Goal: Information Seeking & Learning: Learn about a topic

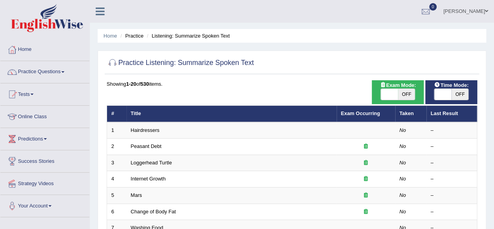
click at [141, 129] on link "Hairdressers" at bounding box center [145, 130] width 29 height 6
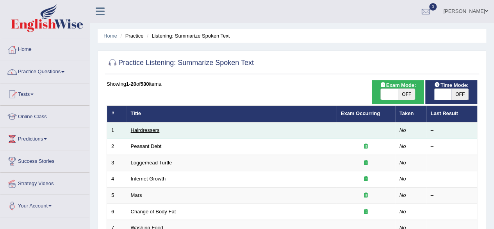
drag, startPoint x: 0, startPoint y: 0, endPoint x: 141, endPoint y: 129, distance: 191.7
click at [141, 129] on link "Hairdressers" at bounding box center [145, 130] width 29 height 6
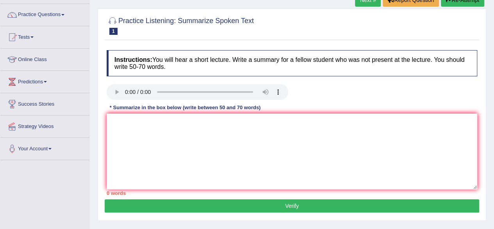
scroll to position [55, 0]
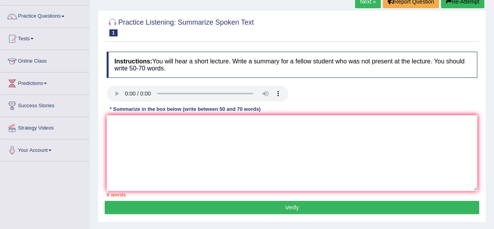
drag, startPoint x: 497, startPoint y: 54, endPoint x: 500, endPoint y: 84, distance: 29.4
click at [494, 84] on html "Toggle navigation Home Practice Questions Speaking Practice Read Aloud Repeat S…" at bounding box center [247, 59] width 494 height 229
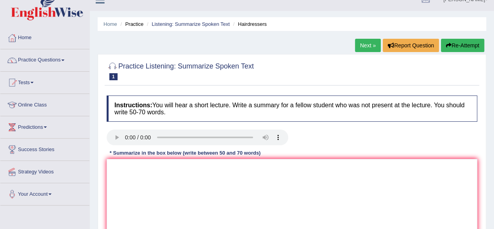
scroll to position [9, 0]
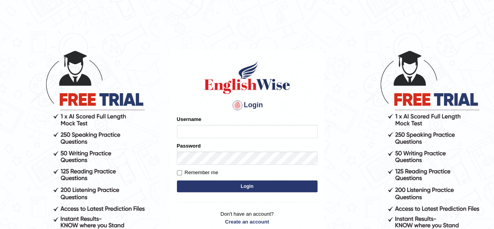
type input "pavithragowda"
click at [249, 185] on button "Login" at bounding box center [247, 186] width 141 height 12
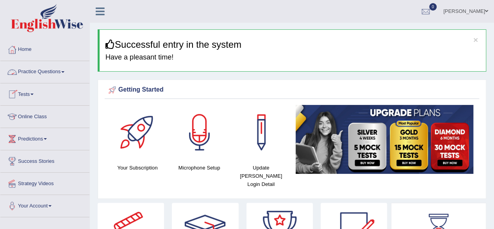
click at [60, 73] on link "Practice Questions" at bounding box center [44, 71] width 89 height 20
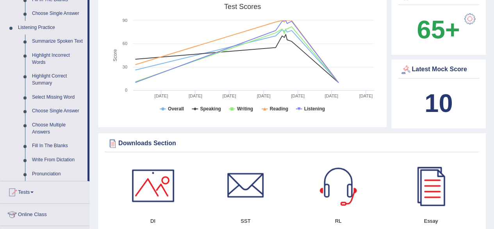
scroll to position [321, 0]
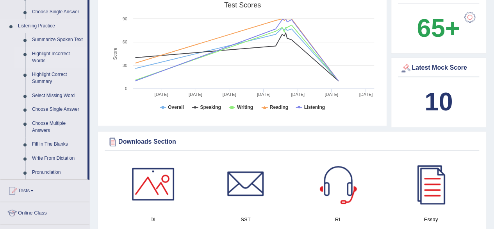
click at [59, 54] on link "Highlight Incorrect Words" at bounding box center [58, 57] width 59 height 21
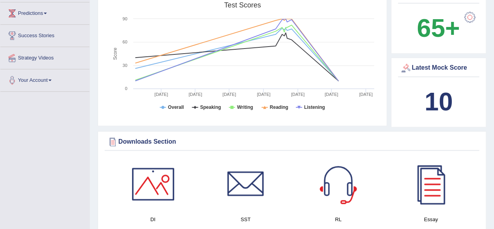
scroll to position [141, 0]
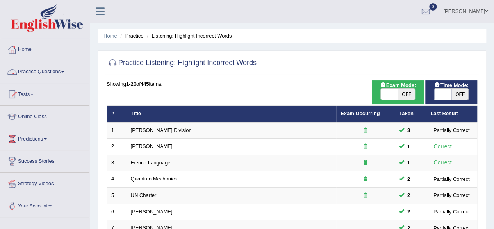
click at [50, 74] on link "Practice Questions" at bounding box center [44, 71] width 89 height 20
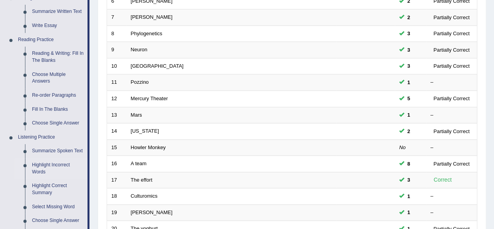
scroll to position [218, 0]
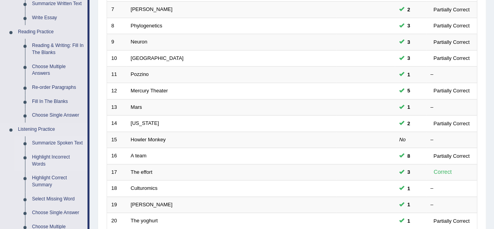
click at [66, 140] on link "Summarize Spoken Text" at bounding box center [58, 143] width 59 height 14
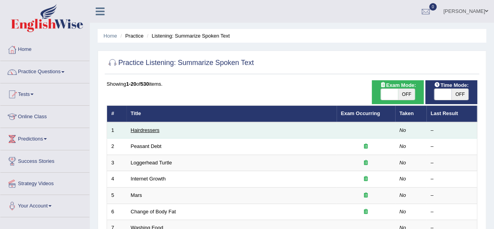
click at [146, 132] on link "Hairdressers" at bounding box center [145, 130] width 29 height 6
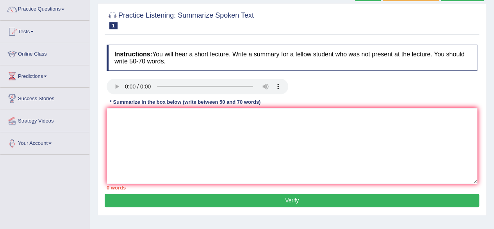
scroll to position [63, 0]
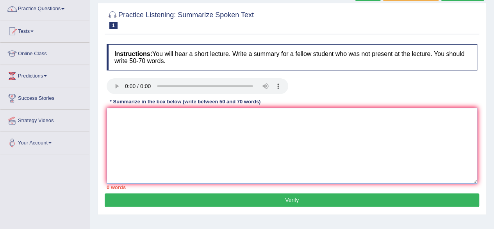
click at [116, 117] on textarea at bounding box center [292, 145] width 371 height 76
type textarea "t"
click at [125, 117] on textarea "h d" at bounding box center [292, 145] width 371 height 76
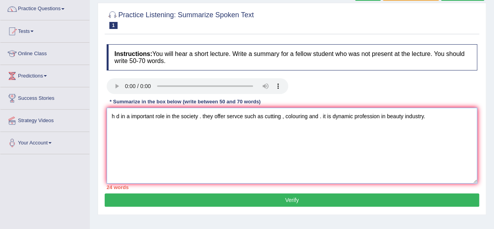
click at [201, 117] on textarea "h d in a important role in the society . they offer servce such as cutting , co…" at bounding box center [292, 145] width 371 height 76
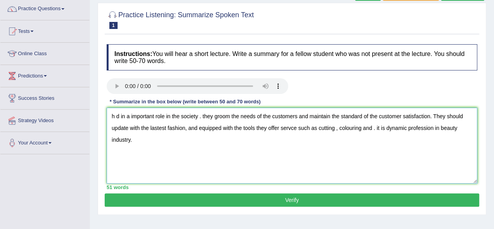
click at [206, 124] on textarea "h d in a important role in the society . they groom the needs of the customers …" at bounding box center [292, 145] width 371 height 76
click at [263, 127] on textarea "h d in a important role in the society . they groom the needs of the customers …" at bounding box center [292, 145] width 371 height 76
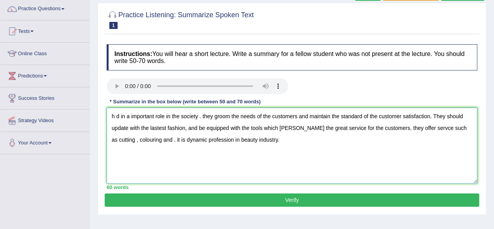
click at [119, 117] on textarea "h d in a important role in the society . they groom the needs of the customers …" at bounding box center [292, 145] width 371 height 76
click at [185, 116] on textarea "Hairdressers play a vital in the society . they groom the needs of the customer…" at bounding box center [292, 145] width 371 height 76
click at [201, 115] on textarea "Hairdressers play a vital in society . they groom the needs of the customers an…" at bounding box center [292, 145] width 371 height 76
click at [229, 115] on textarea "Hairdressers play a vital in society . They groom the needs of the customers an…" at bounding box center [292, 145] width 371 height 76
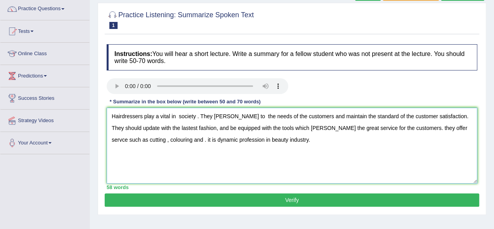
click at [386, 116] on textarea "Hairdressers play a vital in society . They carter to the needs of the customer…" at bounding box center [292, 145] width 371 height 76
click at [291, 150] on textarea "Hairdressers play a vital in society . They carter to the needs of the customer…" at bounding box center [292, 145] width 371 height 76
click at [157, 128] on textarea "Hairdressers play a vital in society . They carter to the needs of the customer…" at bounding box center [292, 145] width 371 height 76
click at [274, 126] on textarea "Hairdressers play a vital in society . They carter to the needs of the customer…" at bounding box center [292, 145] width 371 height 76
click at [296, 128] on textarea "Hairdressers play a vital in society . They carter to the needs of the customer…" at bounding box center [292, 145] width 371 height 76
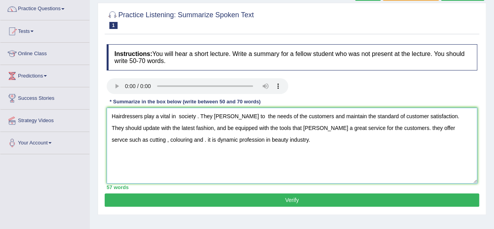
click at [286, 128] on textarea "Hairdressers play a vital in society . They carter to the needs of the customer…" at bounding box center [292, 145] width 371 height 76
click at [273, 152] on textarea "Hairdressers play a vital in society . They carter to the needs of the customer…" at bounding box center [292, 145] width 371 height 76
click at [222, 116] on textarea "Hairdressers play a vital in society . They carter to the needs of the customer…" at bounding box center [292, 145] width 371 height 76
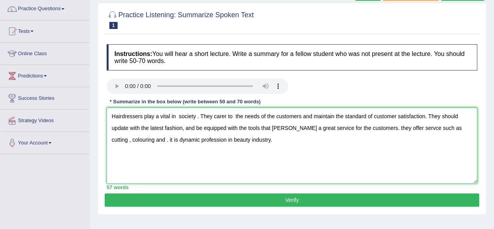
click at [291, 140] on textarea "Hairdressers play a vital in society . They carer to the needs of the customers…" at bounding box center [292, 145] width 371 height 76
click at [220, 112] on textarea "Hairdressers play a vital in society . They carer to the needs of the customers…" at bounding box center [292, 145] width 371 height 76
click at [234, 119] on textarea "Hairdressers play a vital in society . They cater to the needs of the customers…" at bounding box center [292, 145] width 371 height 76
click at [292, 128] on textarea "Hairdressers play a vital in society . They cater to the needs of the customers…" at bounding box center [292, 145] width 371 height 76
click at [367, 127] on textarea "Hairdressers play a vital in society . They cater to the needs of the customers…" at bounding box center [292, 145] width 371 height 76
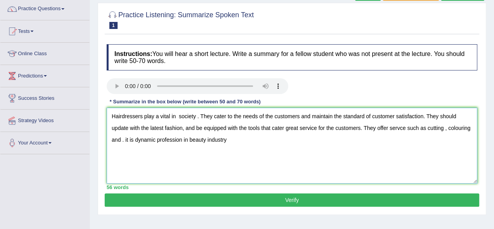
click at [405, 127] on textarea "Hairdressers play a vital in society . They cater to the needs of the customers…" at bounding box center [292, 145] width 371 height 76
click at [446, 129] on textarea "Hairdressers play a vital in society . They cater to the needs of the customers…" at bounding box center [292, 145] width 371 height 76
click at [122, 139] on textarea "Hairdressers play a vital in society . They cater to the needs of the customers…" at bounding box center [292, 145] width 371 height 76
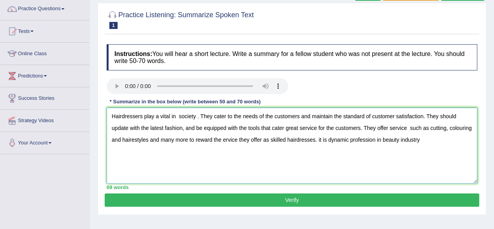
click at [312, 139] on textarea "Hairdressers play a vital in society . They cater to the needs of the customers…" at bounding box center [292, 145] width 371 height 76
drag, startPoint x: 321, startPoint y: 139, endPoint x: 319, endPoint y: 155, distance: 15.8
click at [319, 155] on textarea "Hairdressers play a vital in society . They cater to the needs of the customers…" at bounding box center [292, 145] width 371 height 76
click at [329, 139] on textarea "Hairdressers play a vital in society . They cater to the needs of the customers…" at bounding box center [292, 145] width 371 height 76
click at [318, 140] on textarea "Hairdressers play a vital in society . They cater to the needs of the customers…" at bounding box center [292, 145] width 371 height 76
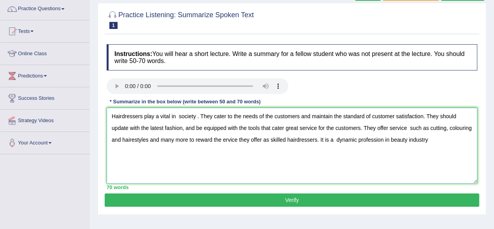
click at [390, 138] on textarea "Hairdressers play a vital in society . They cater to the needs of the customers…" at bounding box center [292, 145] width 371 height 76
drag, startPoint x: 388, startPoint y: 139, endPoint x: 393, endPoint y: 154, distance: 15.8
click at [393, 154] on textarea "Hairdressers play a vital in society . They cater to the needs of the customers…" at bounding box center [292, 145] width 371 height 76
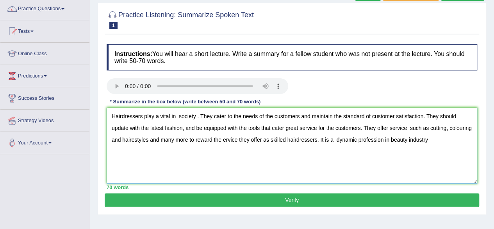
click at [391, 140] on textarea "Hairdressers play a vital in society . They cater to the needs of the customers…" at bounding box center [292, 145] width 371 height 76
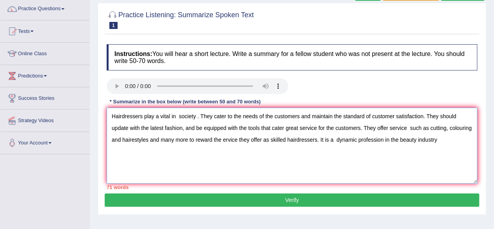
click at [439, 141] on textarea "Hairdressers play a vital in society . They cater to the needs of the customers…" at bounding box center [292, 145] width 371 height 76
click at [178, 116] on textarea "Hairdressers play a vital in society . They cater to the needs of the customers…" at bounding box center [292, 145] width 371 height 76
click at [149, 138] on textarea "Hairdressers play a vital in society . They cater to the needs of the customers…" at bounding box center [292, 145] width 371 height 76
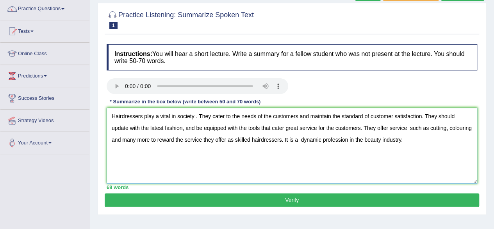
type textarea "Hairdressers play a vital in society . They cater to the needs of the customers…"
click at [239, 200] on button "Verify" at bounding box center [292, 199] width 375 height 13
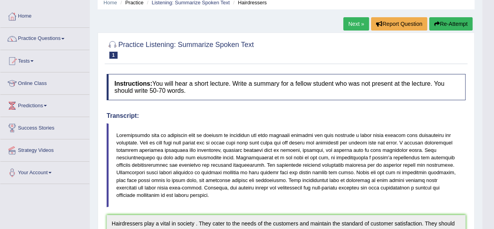
scroll to position [31, 0]
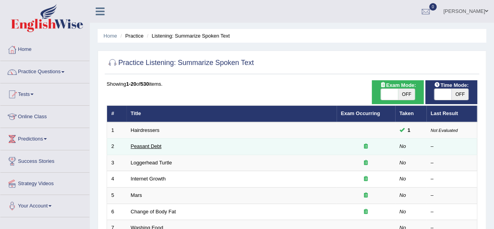
click at [145, 144] on link "Peasant Debt" at bounding box center [146, 146] width 31 height 6
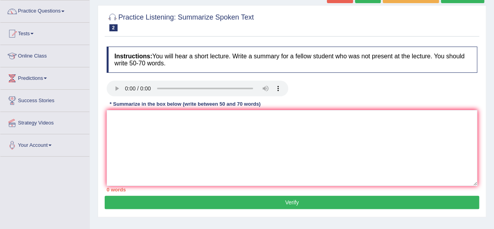
scroll to position [61, 0]
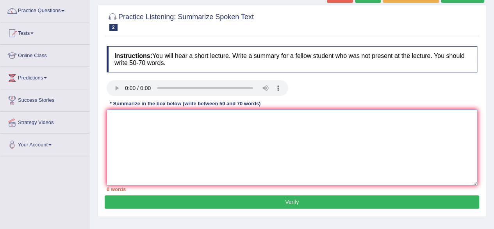
click at [120, 124] on textarea at bounding box center [292, 147] width 371 height 76
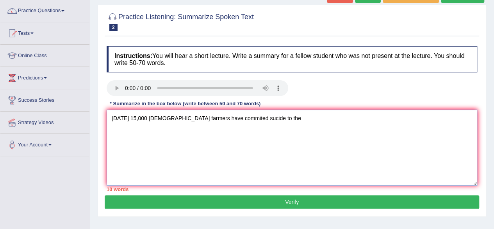
click at [220, 118] on textarea "Today 15,000 Indian farmers have commited sucide to the" at bounding box center [292, 147] width 371 height 76
click at [214, 117] on textarea "Today 15,000 Indian farmers have commited sucide to the" at bounding box center [292, 147] width 371 height 76
click at [229, 118] on textarea "Today 15,000 Indian farmers have committed sucide to the" at bounding box center [292, 147] width 371 height 76
click at [257, 118] on textarea "Today 15,000 Indian farmers have committed suicide to the" at bounding box center [292, 147] width 371 height 76
click at [338, 117] on textarea "Today 15,000 Indian farmers have committed suicide to the the debts over the se…" at bounding box center [292, 147] width 371 height 76
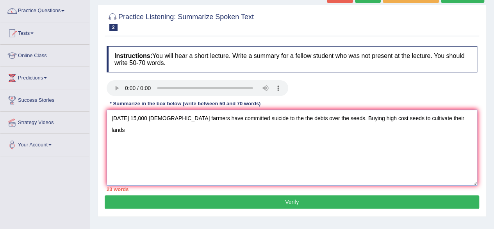
click at [433, 119] on textarea "Today 15,000 Indian farmers have committed suicide to the the debts over the se…" at bounding box center [292, 147] width 371 height 76
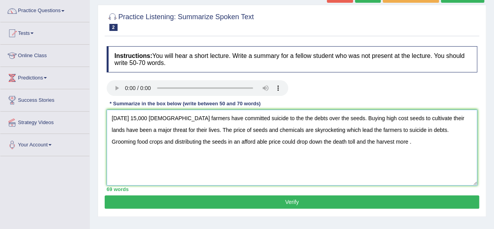
click at [195, 140] on textarea "Today 15,000 Indian farmers have committed suicide to the the debts over the se…" at bounding box center [292, 147] width 371 height 76
drag, startPoint x: 193, startPoint y: 141, endPoint x: 199, endPoint y: 149, distance: 10.3
click at [199, 149] on textarea "Today 15,000 Indian farmers have committed suicide to the the debts over the se…" at bounding box center [292, 147] width 371 height 76
click at [151, 165] on textarea "Today 15,000 Indian farmers have committed suicide to the the debts over the se…" at bounding box center [292, 147] width 371 height 76
click at [203, 141] on textarea "Today 15,000 Indian farmers have committed suicide to the the debts over the se…" at bounding box center [292, 147] width 371 height 76
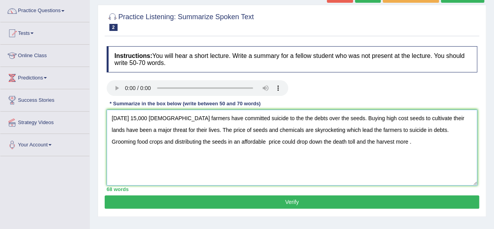
click at [168, 142] on textarea "Today 15,000 Indian farmers have committed suicide to the the debts over the se…" at bounding box center [292, 147] width 371 height 76
click at [204, 143] on textarea "Today 15,000 Indian farmers have committed suicide to the the debts over the se…" at bounding box center [292, 147] width 371 height 76
click at [245, 139] on textarea "Today 15,000 Indian farmers have committed suicide to the the debts over the se…" at bounding box center [292, 147] width 371 height 76
click at [258, 141] on textarea "Today 15,000 Indian farmers have committed suicide to the the debts over the se…" at bounding box center [292, 147] width 371 height 76
click at [304, 139] on textarea "Today 15,000 Indian farmers have committed suicide to the the debts over the se…" at bounding box center [292, 147] width 371 height 76
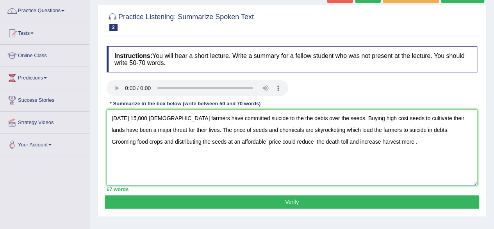
click at [240, 118] on textarea "Today 15,000 Indian farmers have committed suicide to the the debts over the se…" at bounding box center [292, 147] width 371 height 76
click at [266, 118] on textarea "Today 15,000 Indian farmers have committed suicide due to the the debts over th…" at bounding box center [292, 147] width 371 height 76
click at [350, 118] on textarea "Today 15,000 Indian farmers have committed suicide due to the debts over the se…" at bounding box center [292, 147] width 371 height 76
click at [445, 118] on textarea "Today 15,000 Indian farmers have committed suicide due to the debts over the se…" at bounding box center [292, 147] width 371 height 76
click at [149, 130] on textarea "Today 15,000 Indian farmers have committed suicide due to the debts over the se…" at bounding box center [292, 147] width 371 height 76
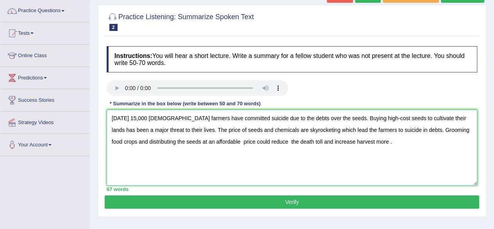
drag, startPoint x: 205, startPoint y: 141, endPoint x: 208, endPoint y: 153, distance: 12.2
click at [208, 153] on textarea "Today 15,000 Indian farmers have committed suicide due to the debts over the se…" at bounding box center [292, 147] width 371 height 76
click at [299, 158] on textarea "Today 15,000 Indian farmers have committed suicide due to the debts over the se…" at bounding box center [292, 147] width 371 height 76
click at [205, 141] on textarea "Today 15,000 Indian farmers have committed suicide due to the debts over the se…" at bounding box center [292, 147] width 371 height 76
click at [250, 139] on textarea "Today 15,000 Indian farmers have committed suicide due to the debts over the se…" at bounding box center [292, 147] width 371 height 76
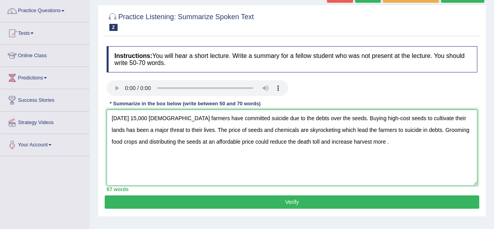
click at [264, 130] on textarea "Today 15,000 Indian farmers have committed suicide due to the debts over the se…" at bounding box center [292, 147] width 371 height 76
click at [295, 131] on textarea "Today 15,000 Indian farmers have committed suicide due to the debts over the se…" at bounding box center [292, 147] width 371 height 76
click at [324, 130] on textarea "Today 15,000 Indian farmers have committed suicide due to the debts over the se…" at bounding box center [292, 147] width 371 height 76
click at [384, 128] on textarea "Today 15,000 Indian farmers have committed suicide due to the debts over the se…" at bounding box center [292, 147] width 371 height 76
click at [326, 129] on textarea "Today 15,000 Indian farmers have committed suicide due to the debts over the se…" at bounding box center [292, 147] width 371 height 76
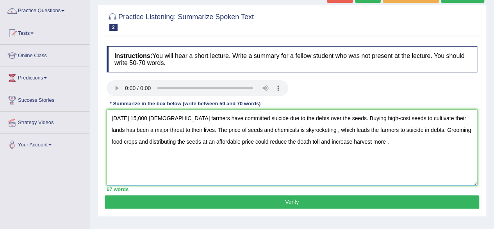
click at [400, 129] on textarea "Today 15,000 Indian farmers have committed suicide due to the debts over the se…" at bounding box center [292, 147] width 371 height 76
type textarea "Today 15,000 Indian farmers have committed suicide due to the debts over the se…"
click at [290, 199] on button "Verify" at bounding box center [292, 201] width 375 height 13
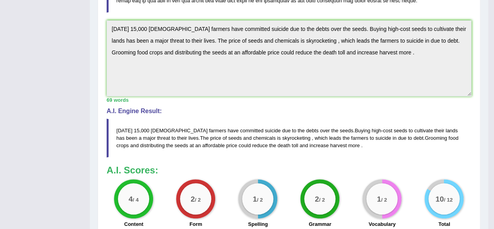
scroll to position [226, 0]
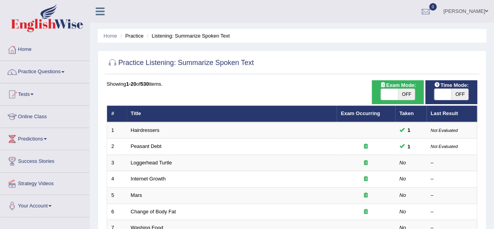
click at [461, 92] on span "OFF" at bounding box center [460, 94] width 17 height 11
checkbox input "true"
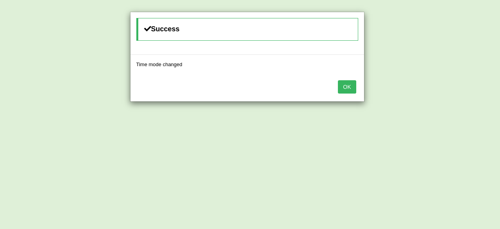
click at [344, 85] on button "OK" at bounding box center [347, 86] width 18 height 13
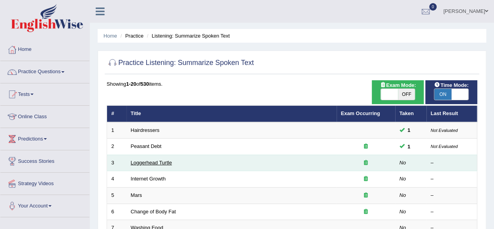
click at [161, 163] on link "Loggerhead Turtle" at bounding box center [151, 162] width 41 height 6
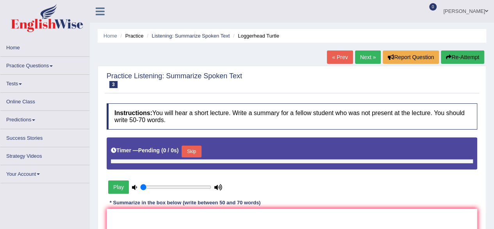
type input "0.5"
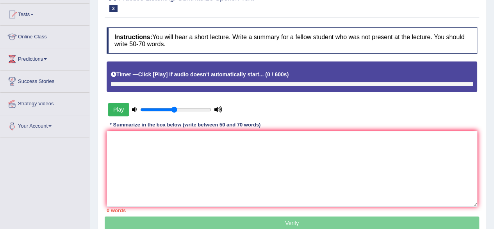
scroll to position [79, 0]
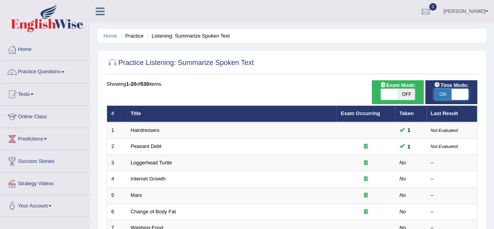
click at [455, 95] on span at bounding box center [460, 94] width 17 height 11
checkbox input "false"
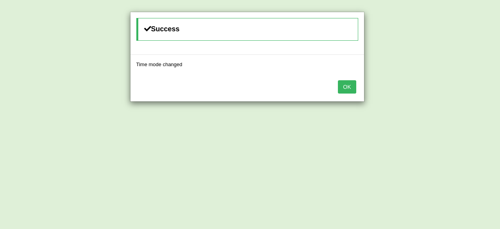
click at [341, 91] on button "OK" at bounding box center [347, 86] width 18 height 13
